Goal: Task Accomplishment & Management: Complete application form

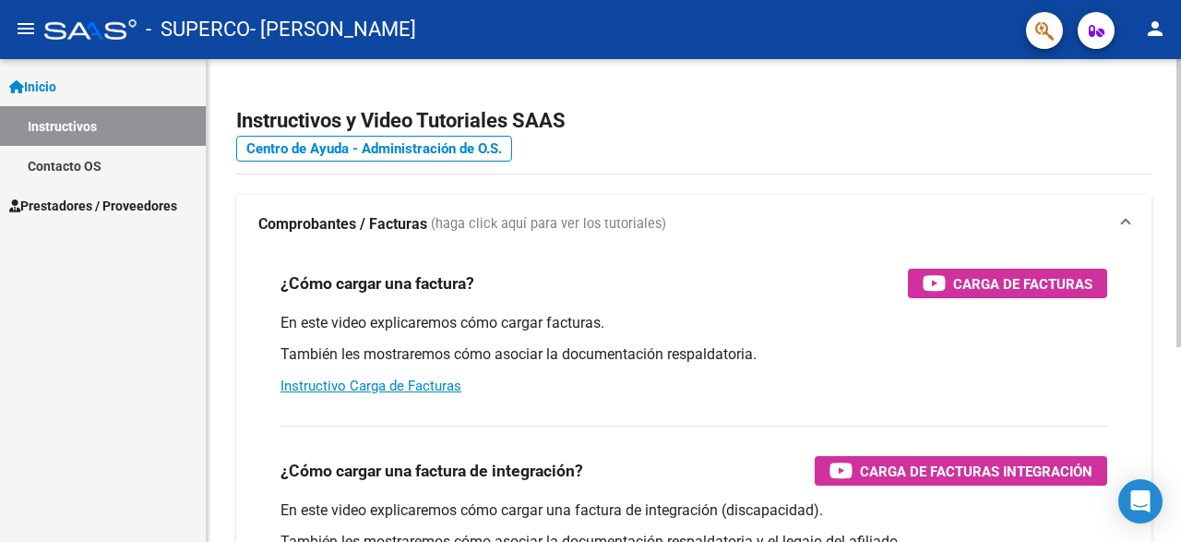
scroll to position [277, 0]
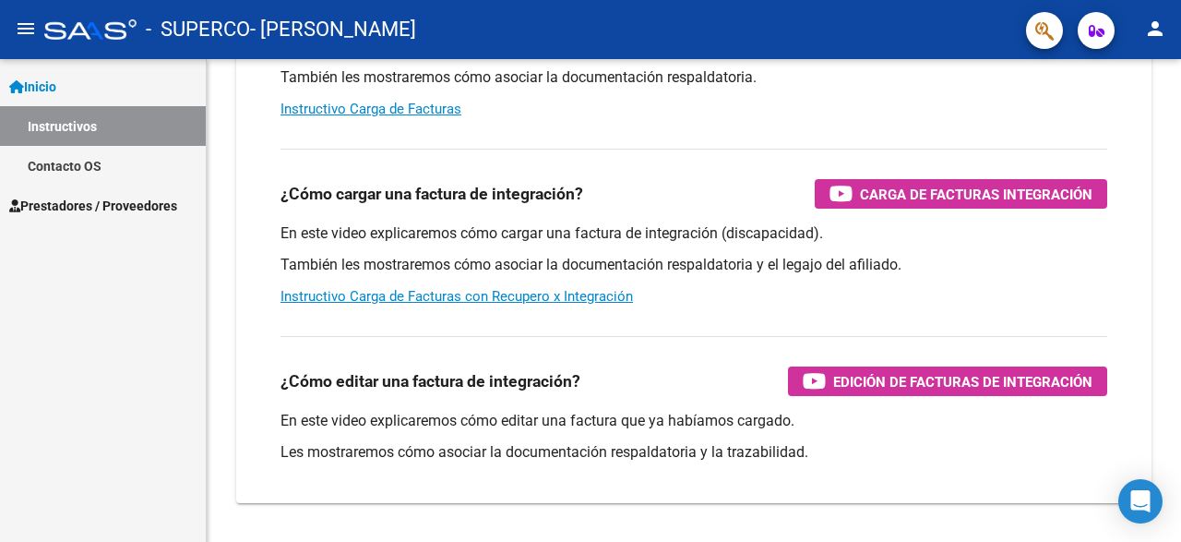
click at [109, 202] on span "Prestadores / Proveedores" at bounding box center [93, 206] width 168 height 20
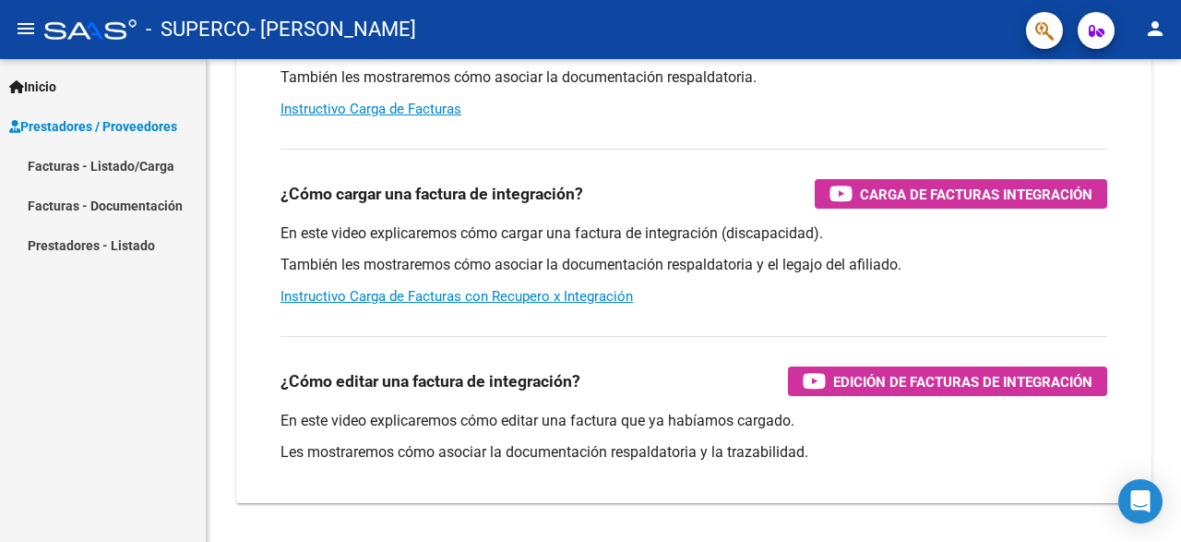
click at [132, 161] on link "Facturas - Listado/Carga" at bounding box center [103, 166] width 206 height 40
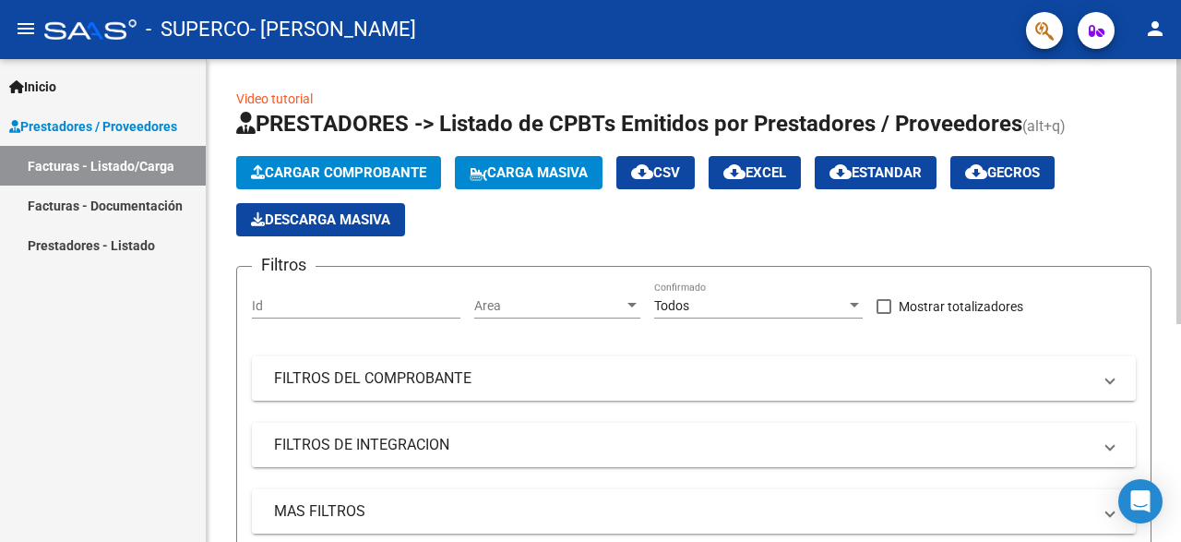
click at [390, 169] on span "Cargar Comprobante" at bounding box center [338, 172] width 175 height 17
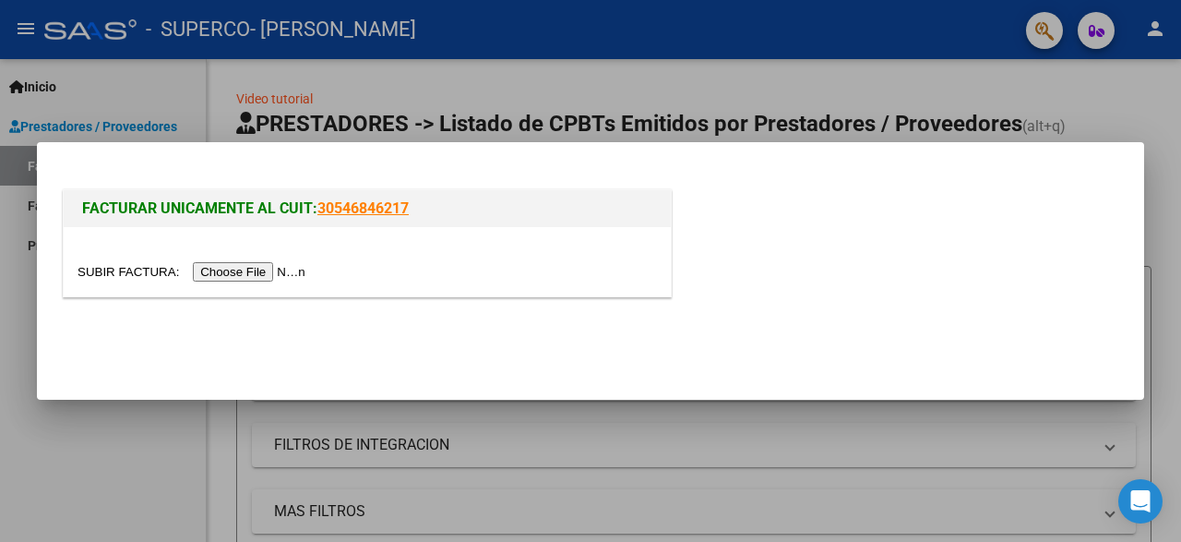
click at [138, 269] on input "file" at bounding box center [194, 271] width 233 height 19
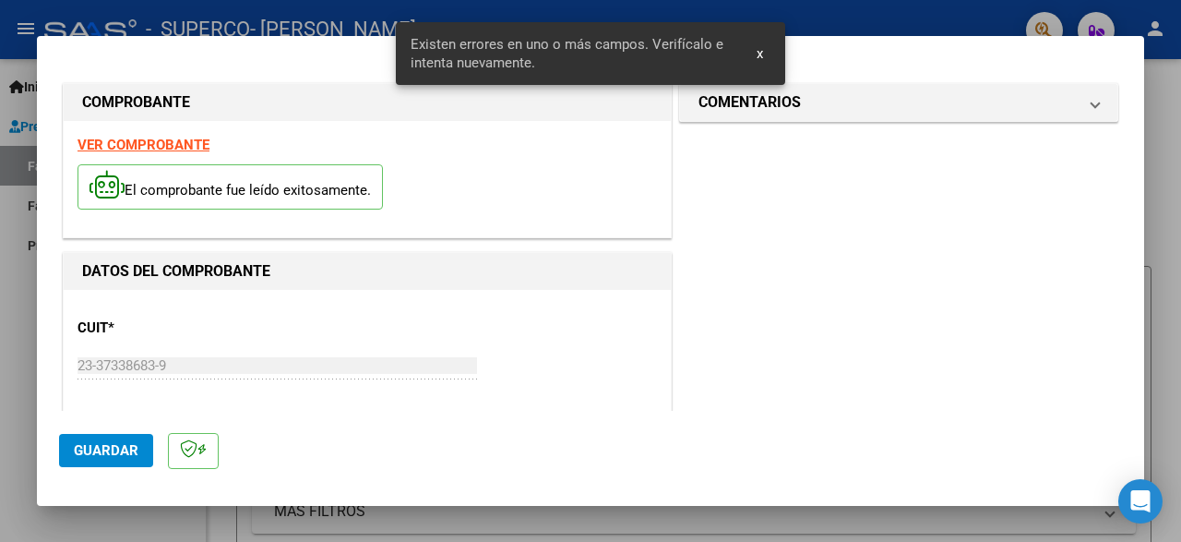
scroll to position [466, 0]
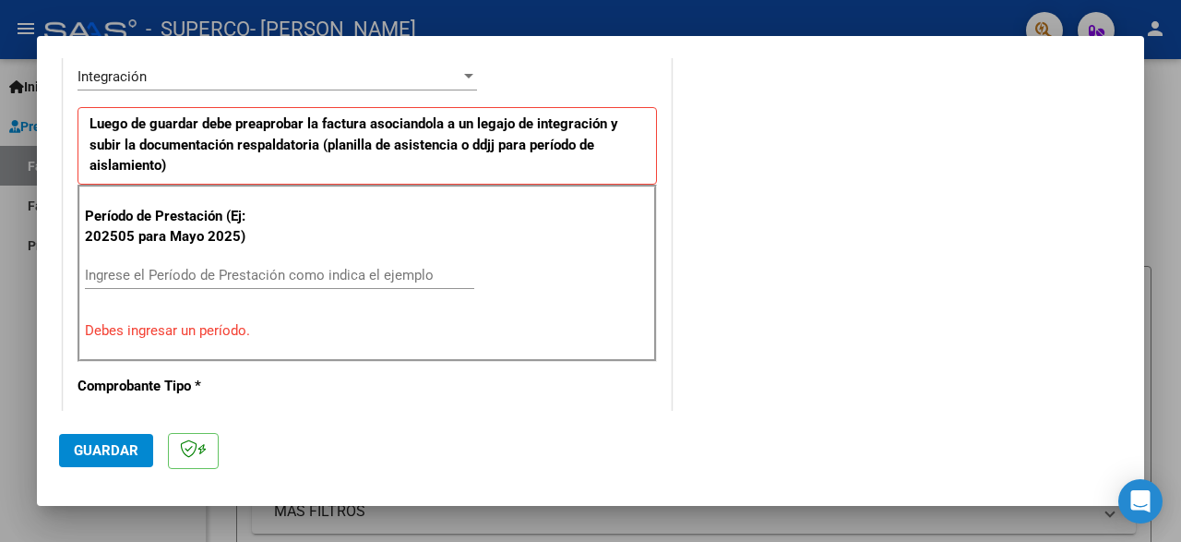
click at [363, 276] on input "Ingrese el Período de Prestación como indica el ejemplo" at bounding box center [279, 275] width 389 height 17
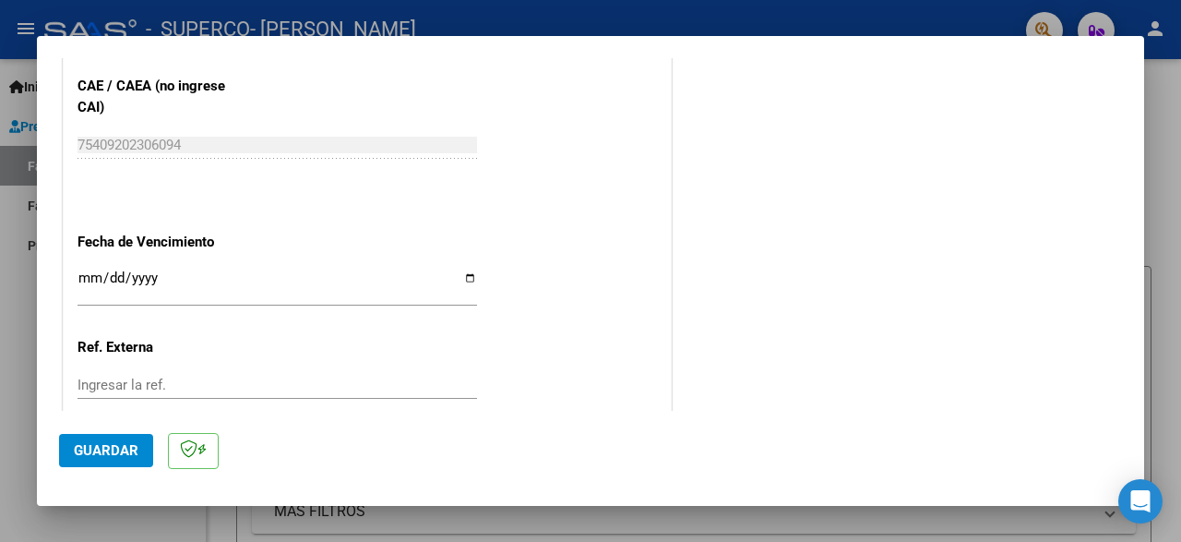
scroll to position [1287, 0]
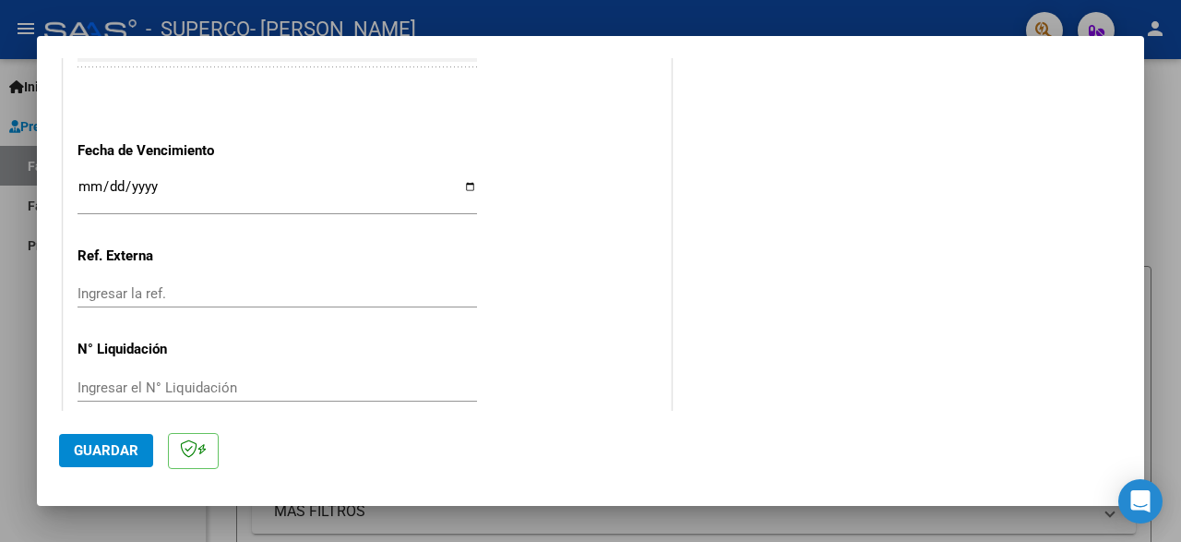
type input "202509"
click at [264, 179] on input "Ingresar la fecha" at bounding box center [278, 194] width 400 height 30
type input "[DATE]"
click at [437, 281] on div "Ingresar la ref." at bounding box center [278, 294] width 400 height 28
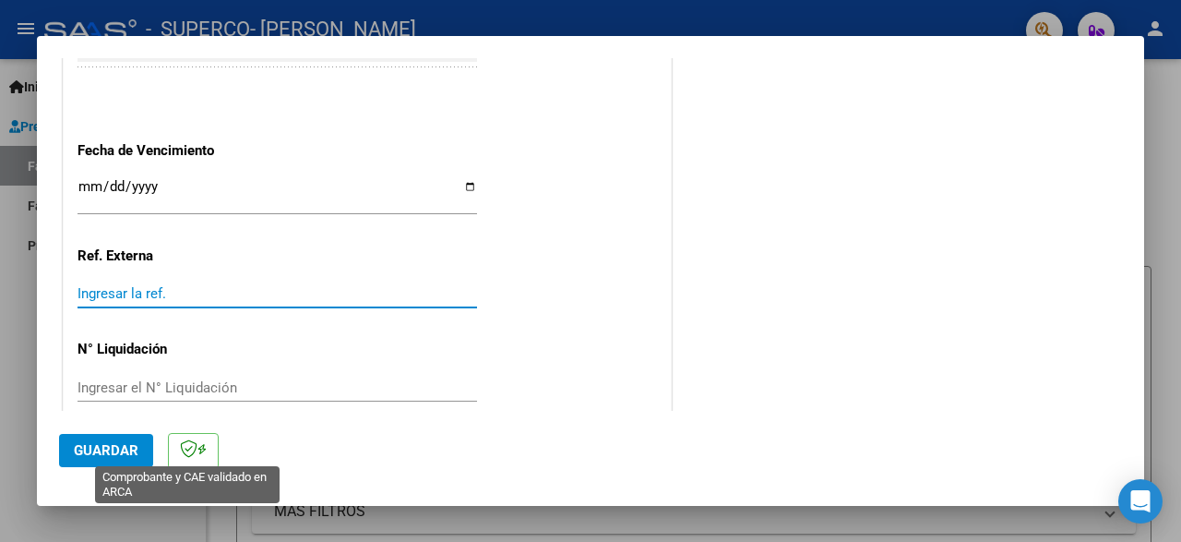
click at [128, 457] on span "Guardar" at bounding box center [106, 450] width 65 height 17
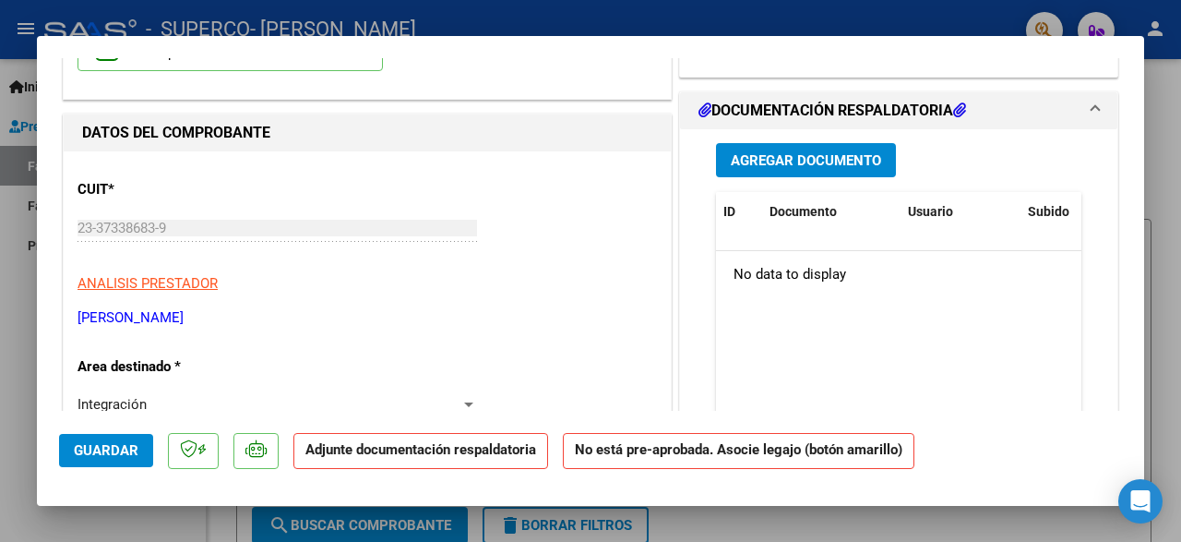
scroll to position [0, 0]
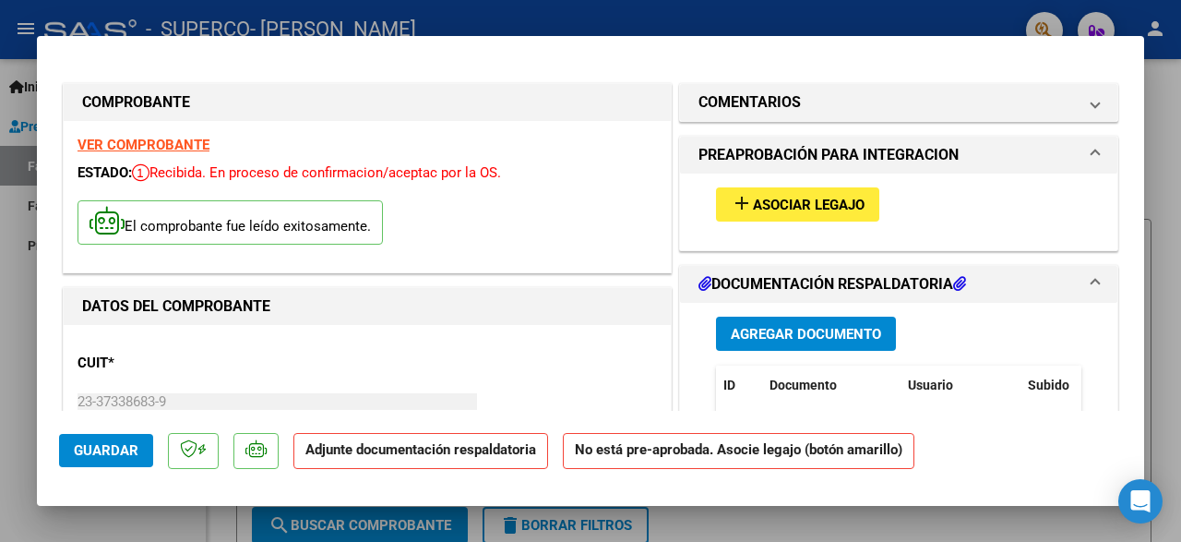
click at [845, 332] on span "Agregar Documento" at bounding box center [806, 334] width 150 height 17
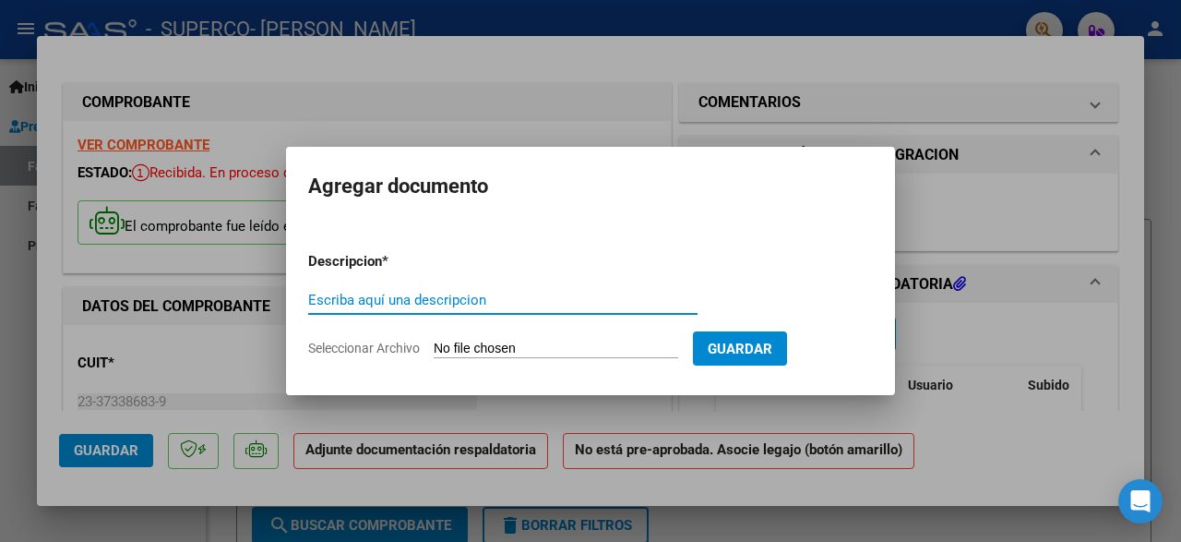
click at [490, 344] on input "Seleccionar Archivo" at bounding box center [556, 350] width 245 height 18
type input "C:\fakepath\CamScanner [DATE] 09.50.pdf"
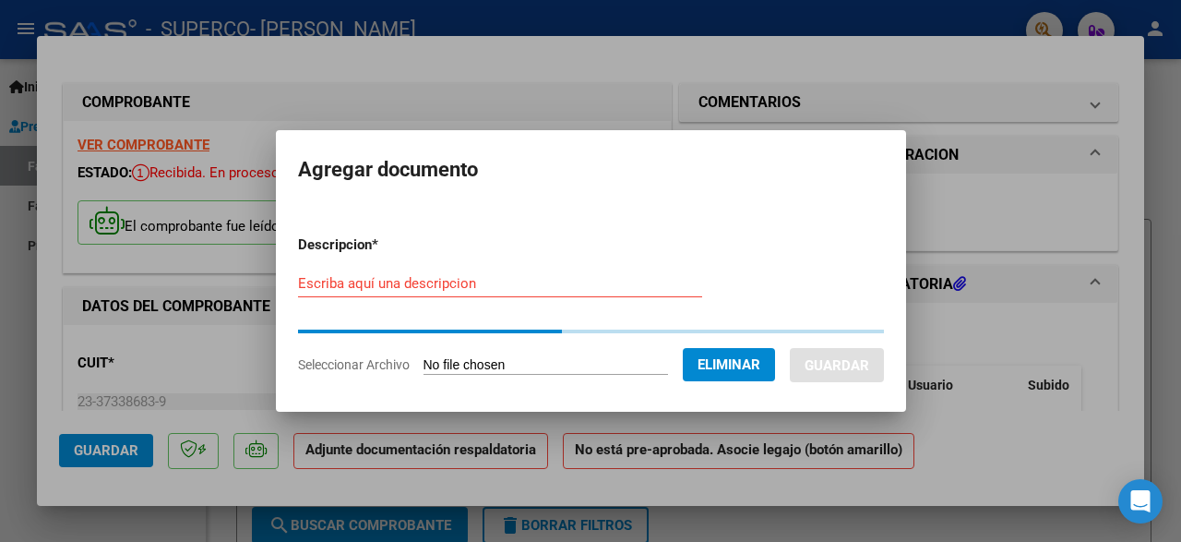
click at [608, 274] on div "Escriba aquí una descripcion" at bounding box center [500, 283] width 404 height 28
click at [587, 288] on input "Escriba aquí una descripcion" at bounding box center [500, 283] width 404 height 17
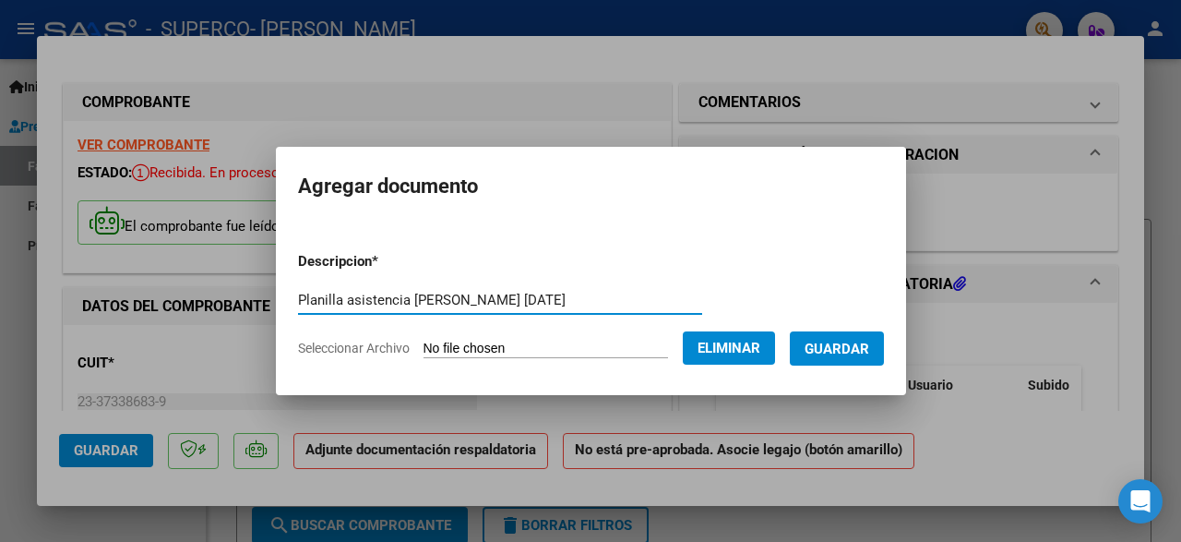
type input "Planilla asistencia [PERSON_NAME] [DATE]"
click at [869, 352] on span "Guardar" at bounding box center [837, 349] width 65 height 17
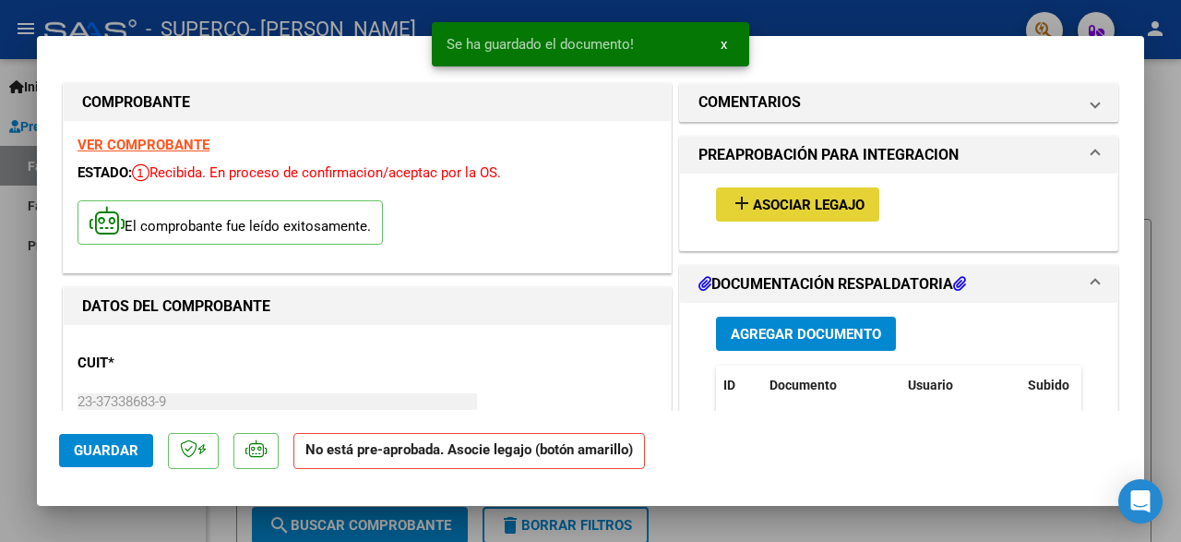
click at [852, 207] on span "Asociar Legajo" at bounding box center [809, 205] width 112 height 17
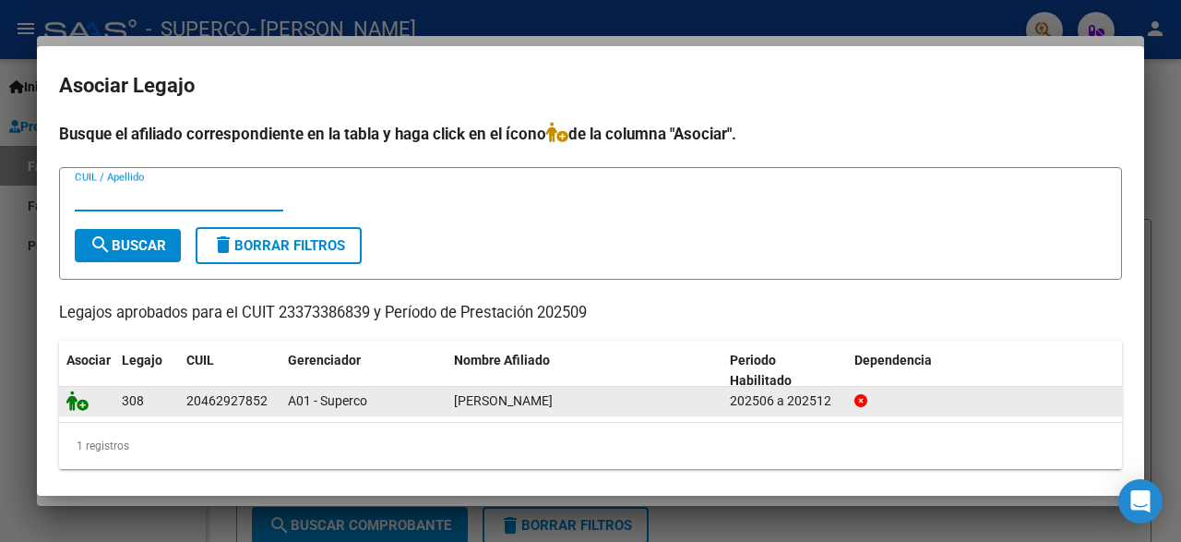
click at [75, 398] on icon at bounding box center [77, 400] width 22 height 20
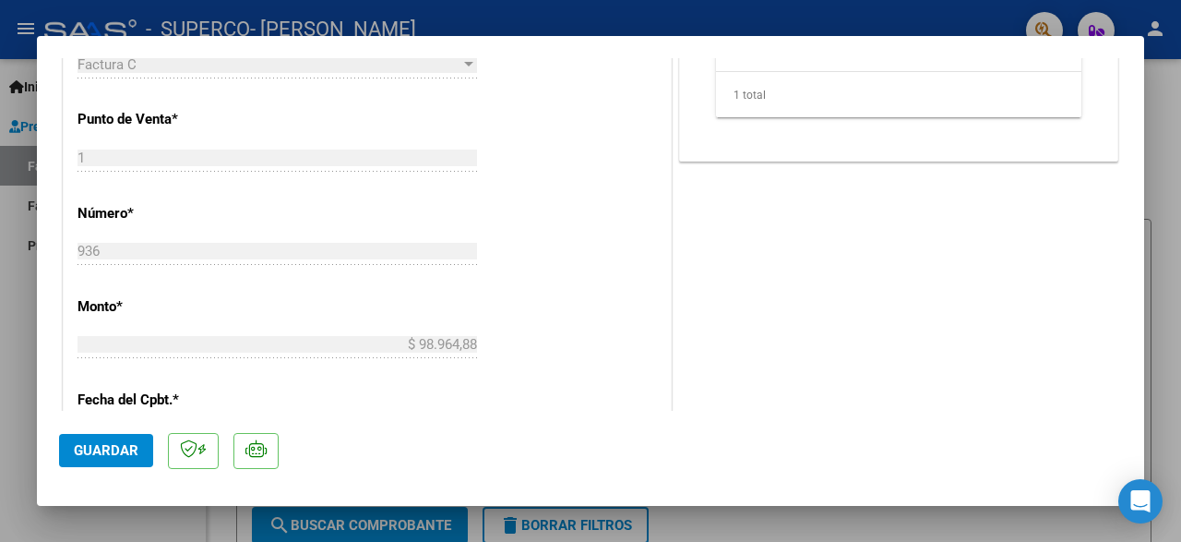
scroll to position [1096, 0]
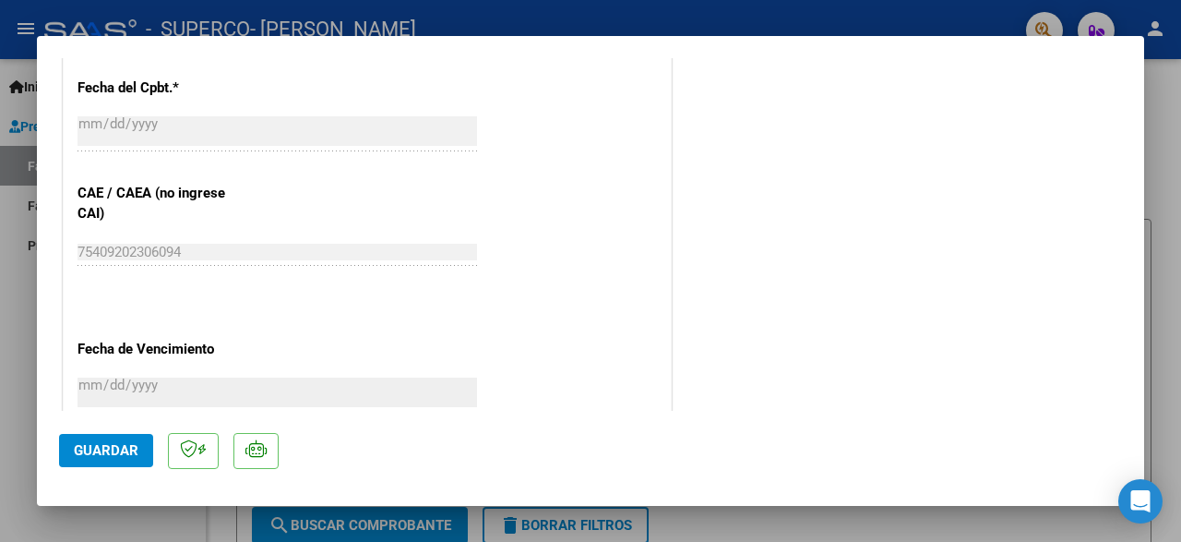
click at [110, 457] on span "Guardar" at bounding box center [106, 450] width 65 height 17
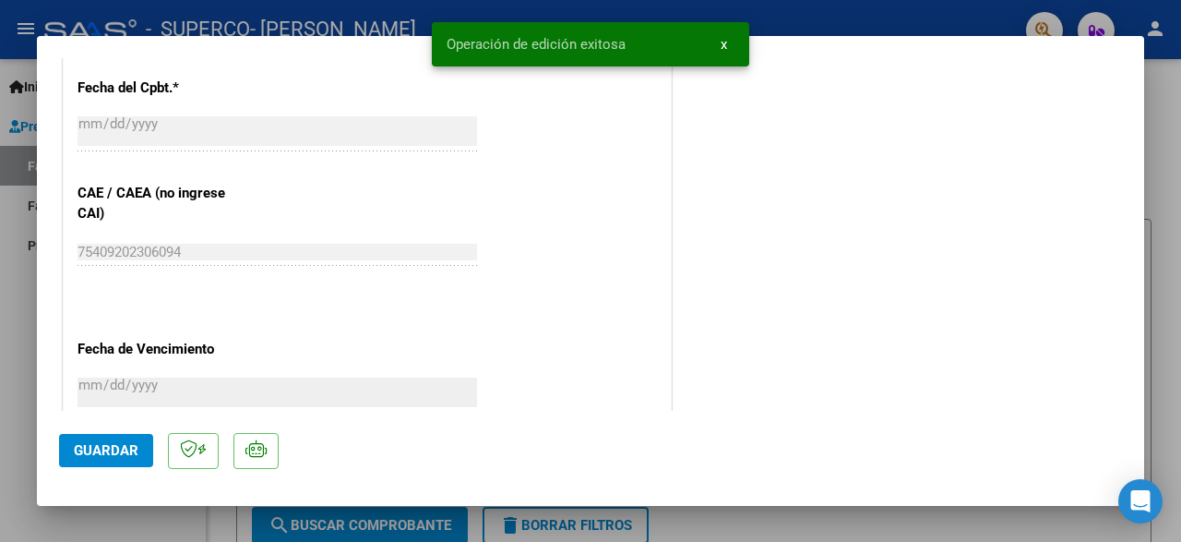
click at [723, 47] on span "x" at bounding box center [724, 44] width 6 height 17
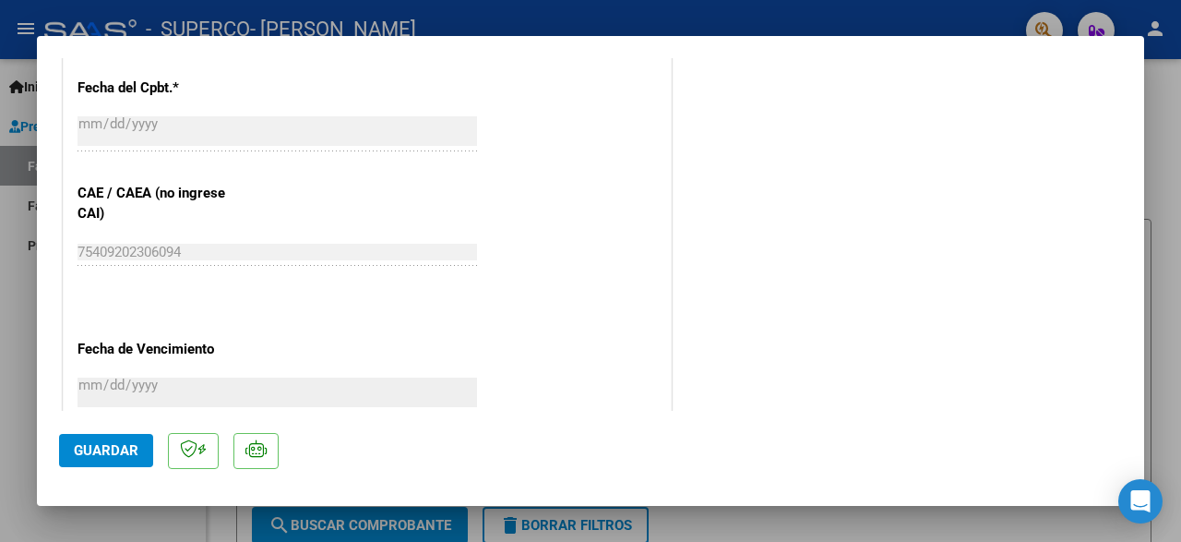
click at [1156, 134] on div at bounding box center [590, 271] width 1181 height 542
click at [116, 206] on link "Facturas - Documentación" at bounding box center [103, 205] width 206 height 40
